Goal: Browse casually

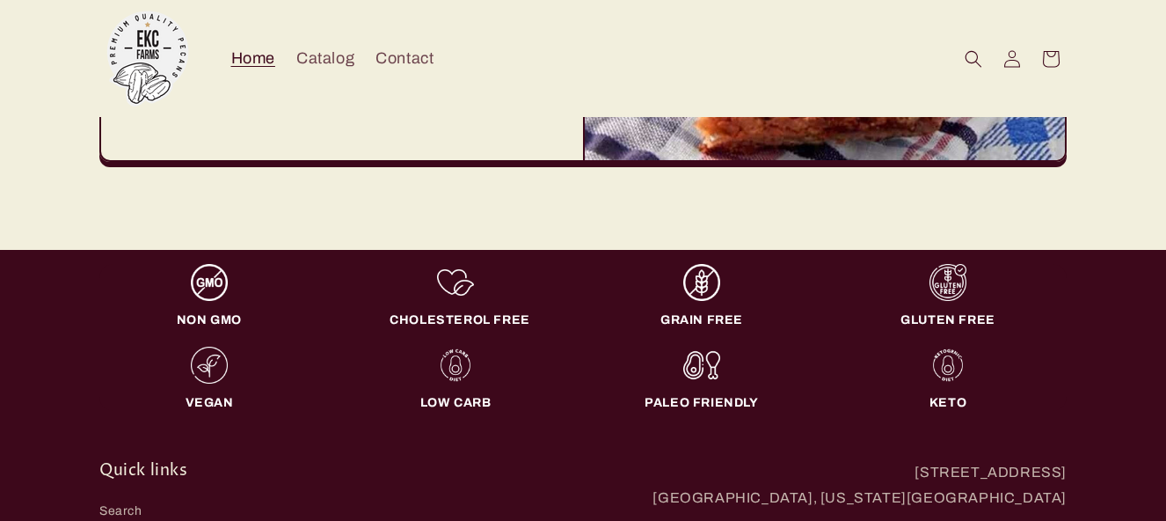
scroll to position [5388, 0]
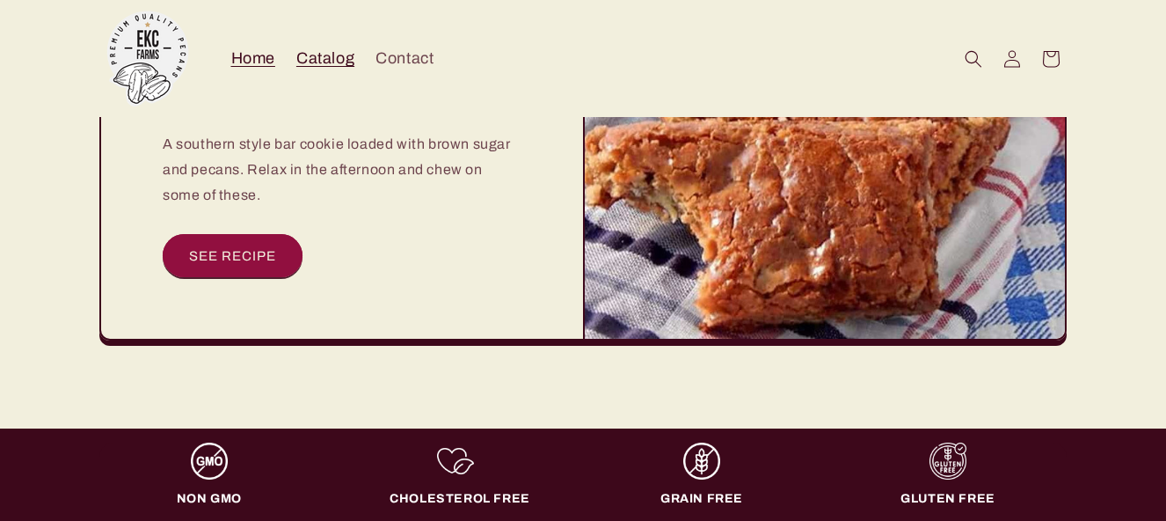
click at [314, 59] on span "Catalog" at bounding box center [325, 58] width 58 height 20
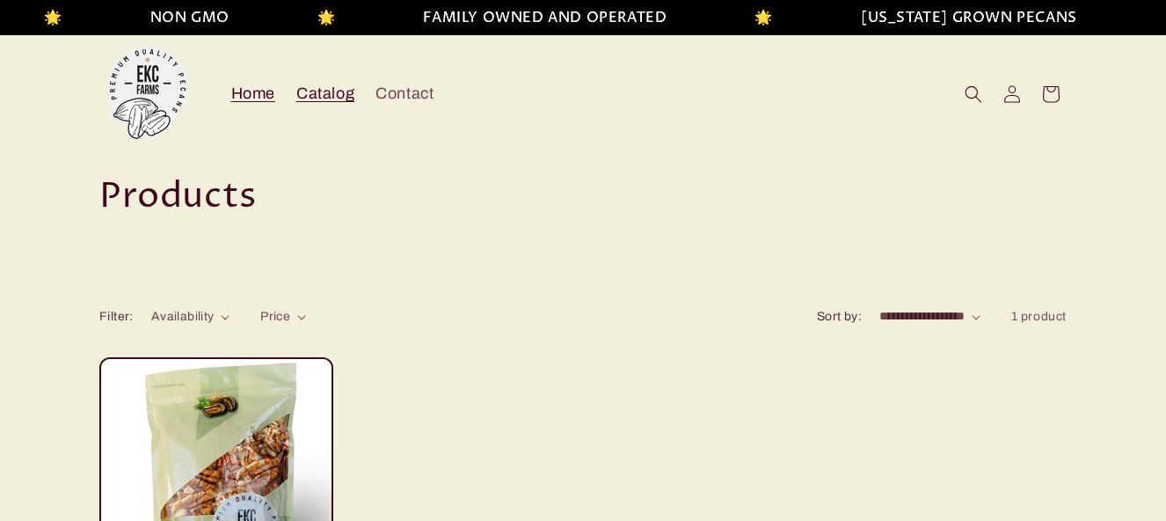
click at [250, 92] on span "Home" at bounding box center [253, 94] width 44 height 20
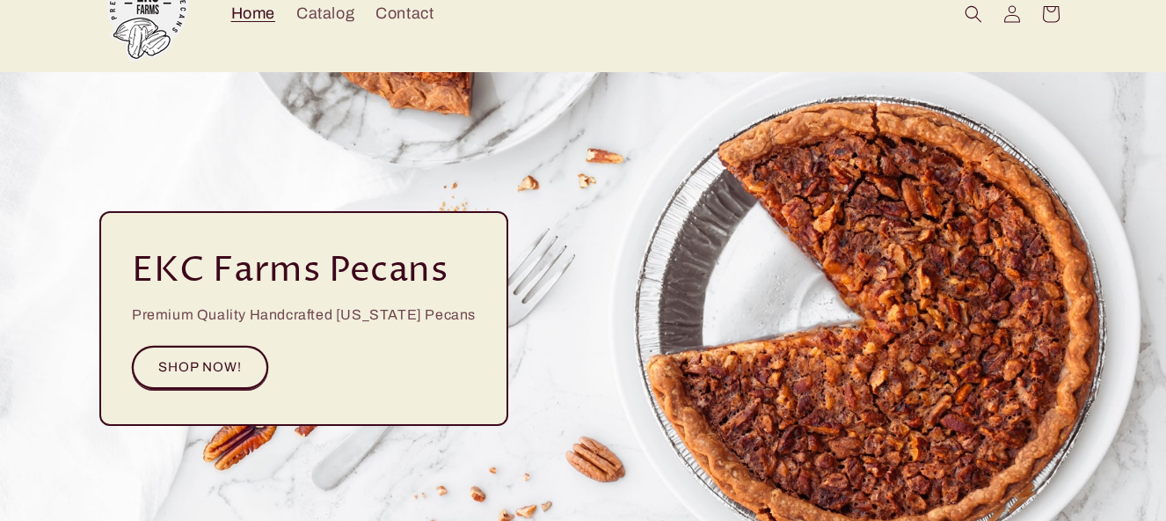
scroll to position [176, 0]
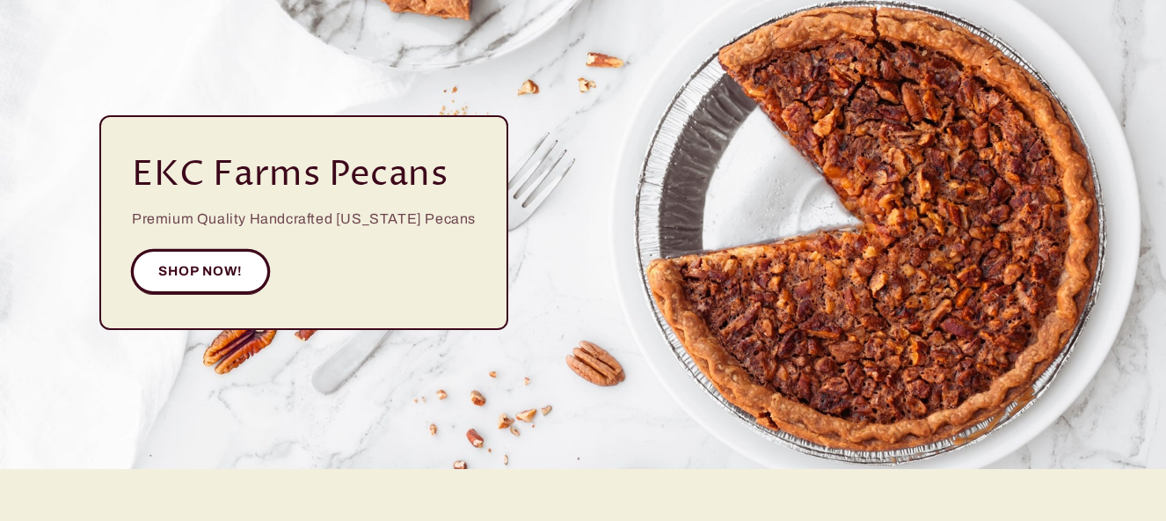
click at [197, 265] on link "SHOP NOW!" at bounding box center [200, 271] width 137 height 43
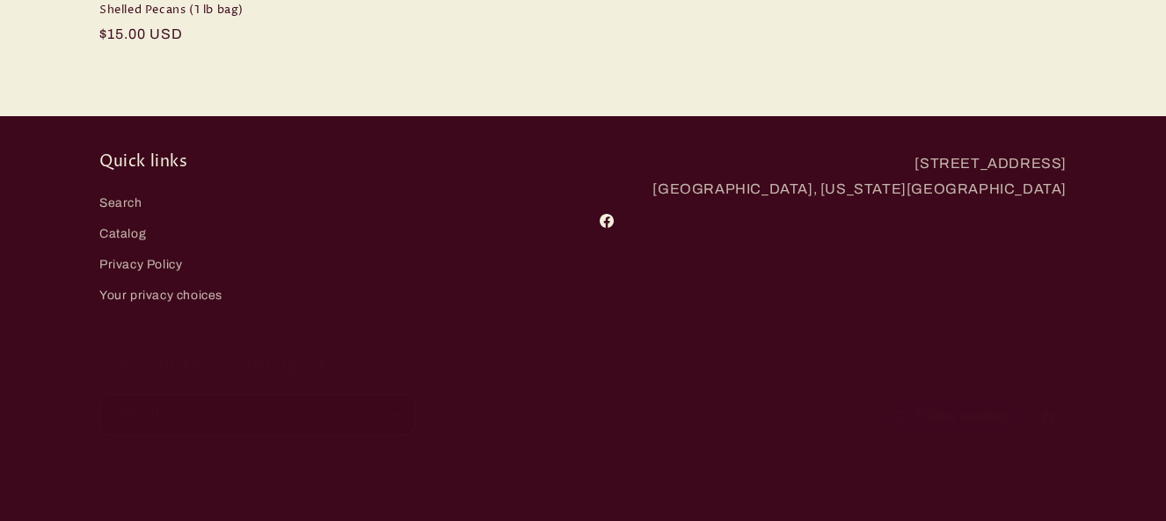
scroll to position [616, 0]
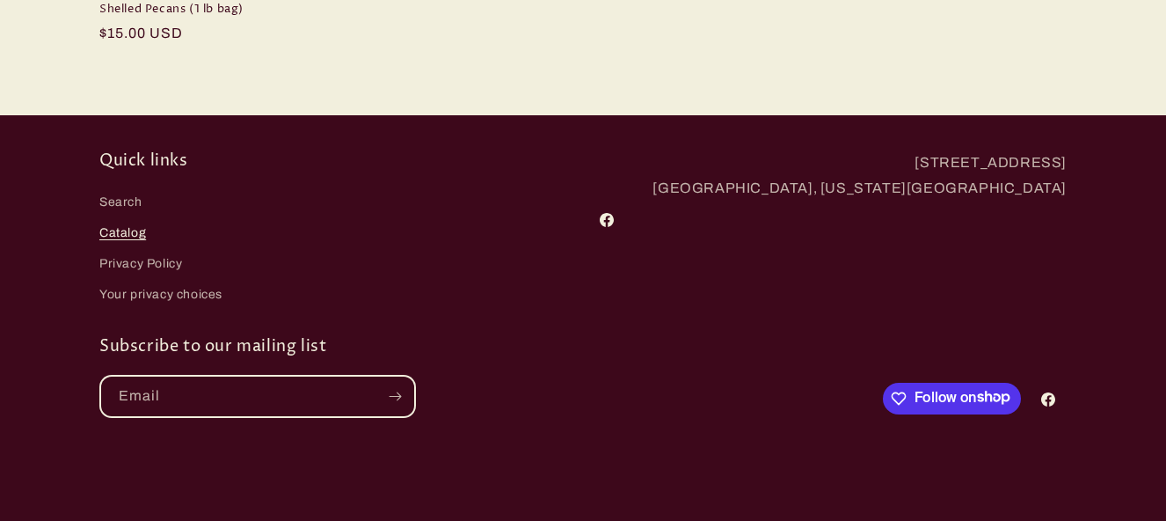
click at [128, 231] on link "Catalog" at bounding box center [122, 232] width 47 height 31
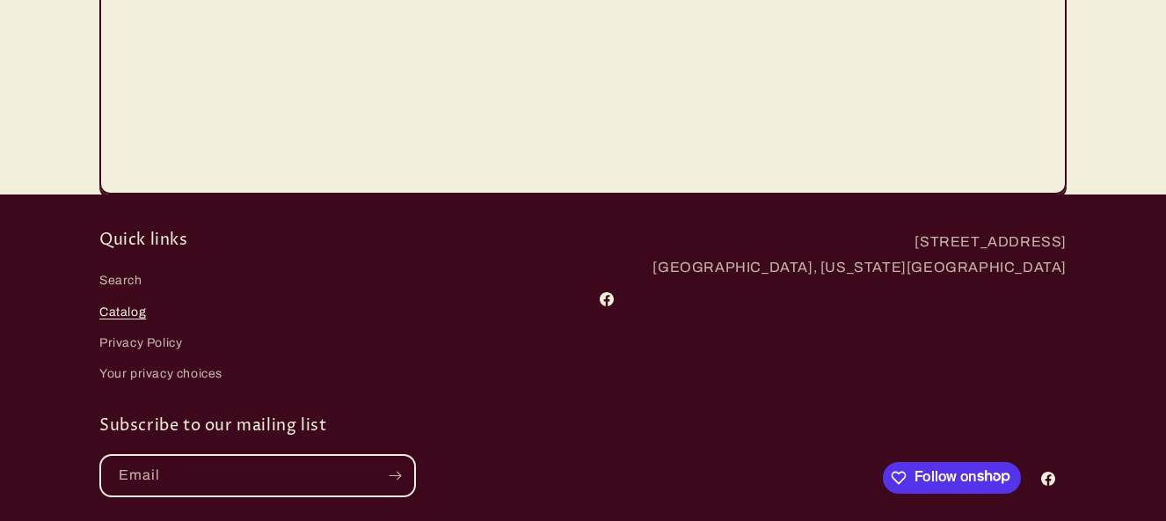
scroll to position [1143, 0]
